Goal: Use online tool/utility: Utilize a website feature to perform a specific function

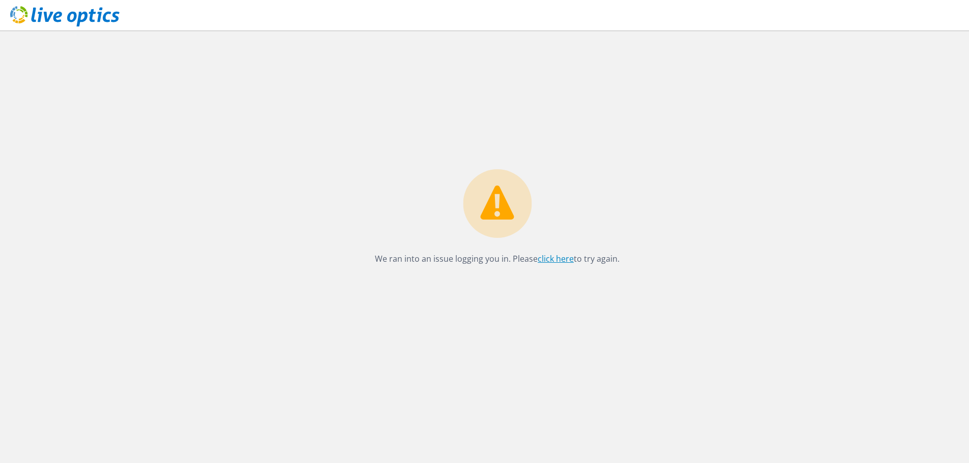
click at [560, 261] on link "click here" at bounding box center [556, 258] width 36 height 11
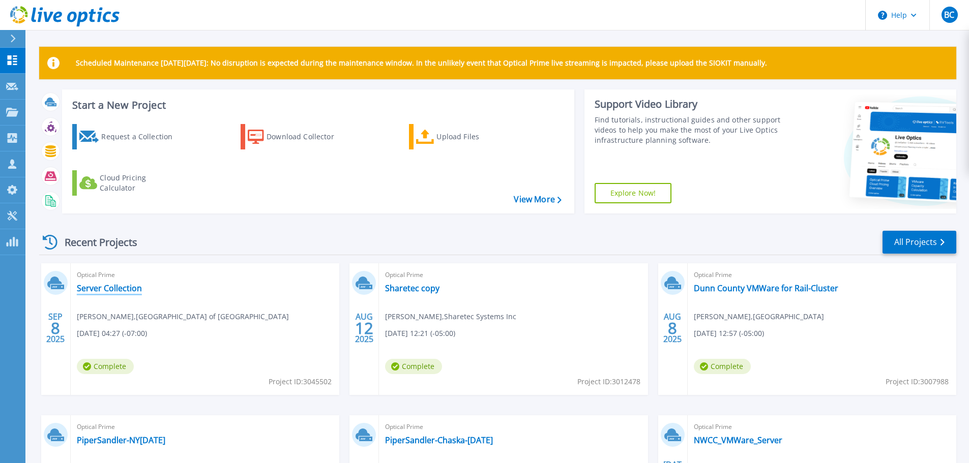
click at [117, 284] on link "Server Collection" at bounding box center [109, 288] width 65 height 10
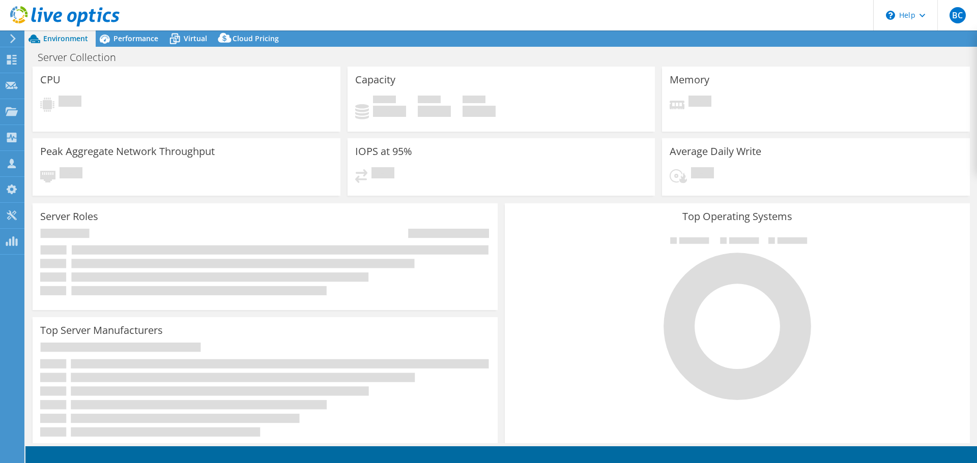
select select "USD"
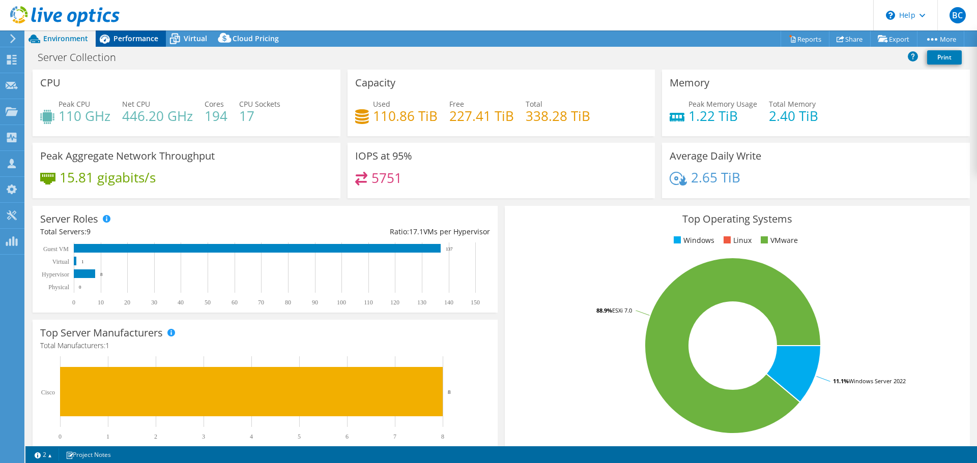
click at [128, 37] on span "Performance" at bounding box center [135, 39] width 45 height 10
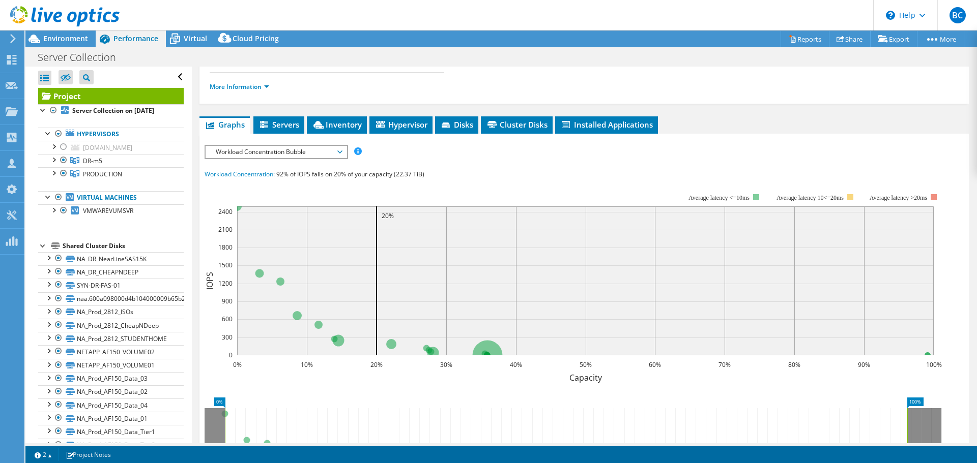
scroll to position [153, 0]
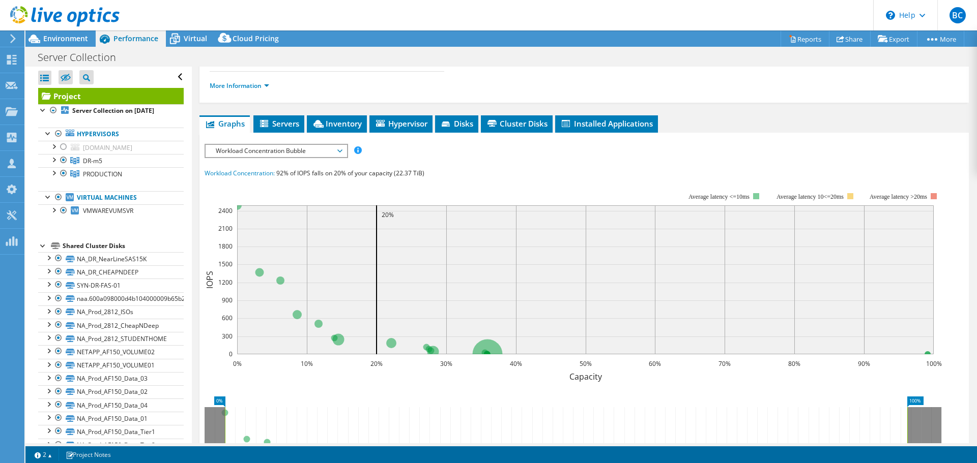
click at [318, 158] on div "IOPS Disk Throughput IO Size Latency Queue Depth CPU Percentage Memory Page Fau…" at bounding box center [583, 332] width 759 height 376
click at [322, 152] on span "Workload Concentration Bubble" at bounding box center [276, 151] width 131 height 12
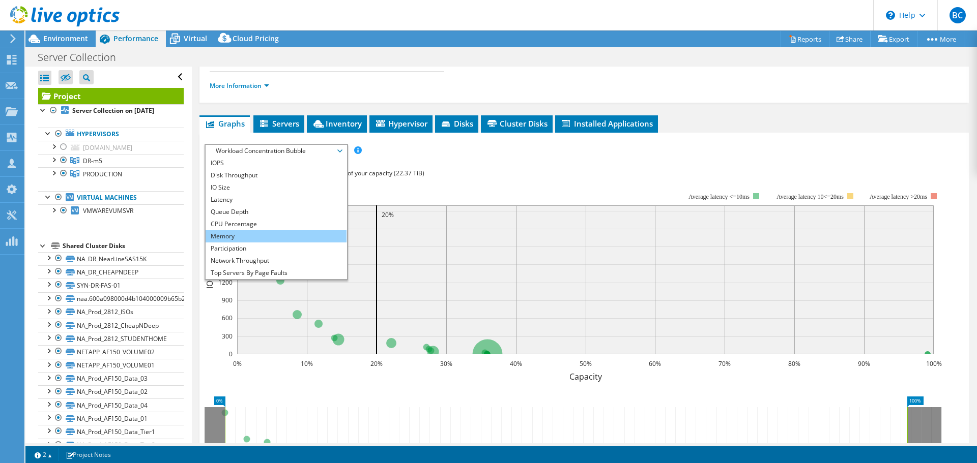
click at [304, 238] on li "Memory" at bounding box center [275, 236] width 141 height 12
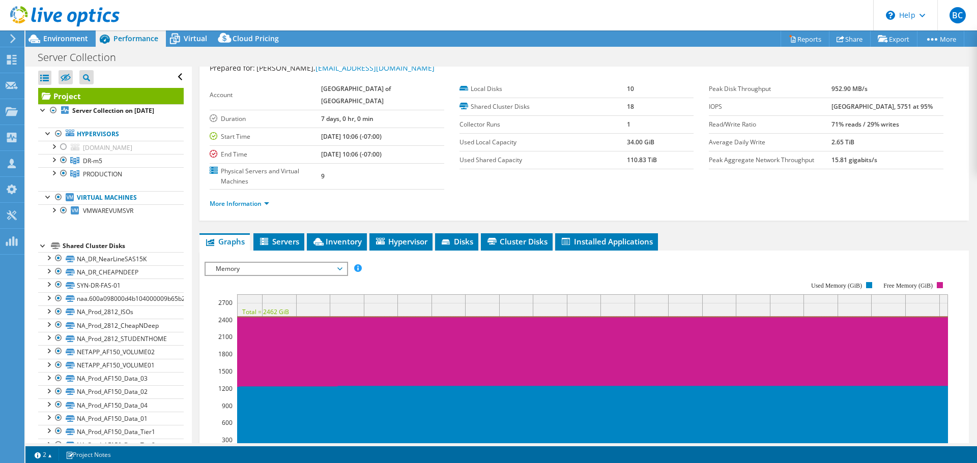
scroll to position [0, 0]
